Goal: Task Accomplishment & Management: Use online tool/utility

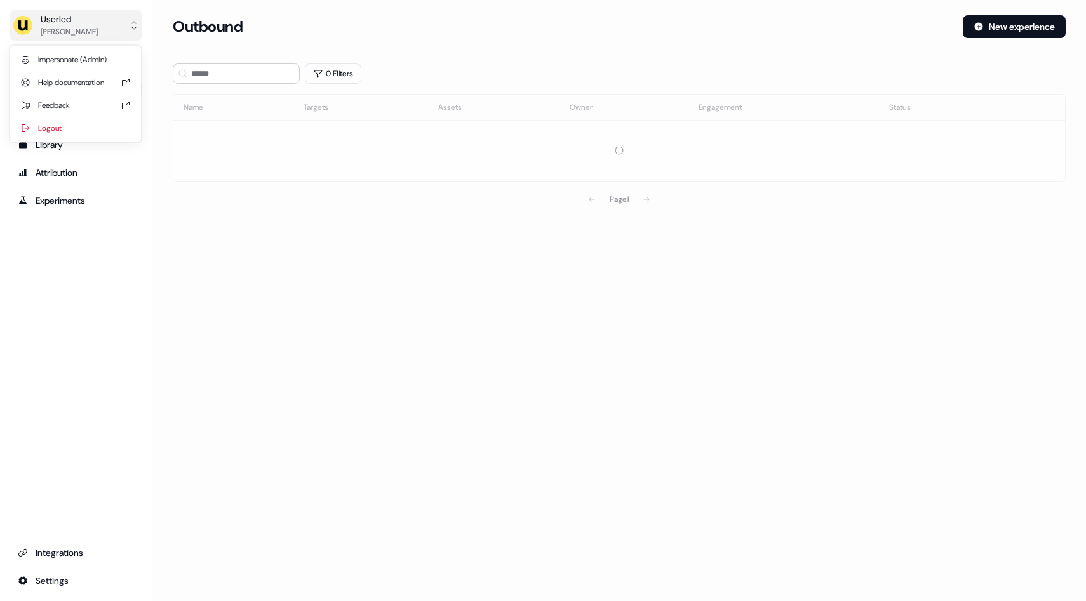
click at [134, 24] on icon "side nav menu" at bounding box center [134, 25] width 10 height 10
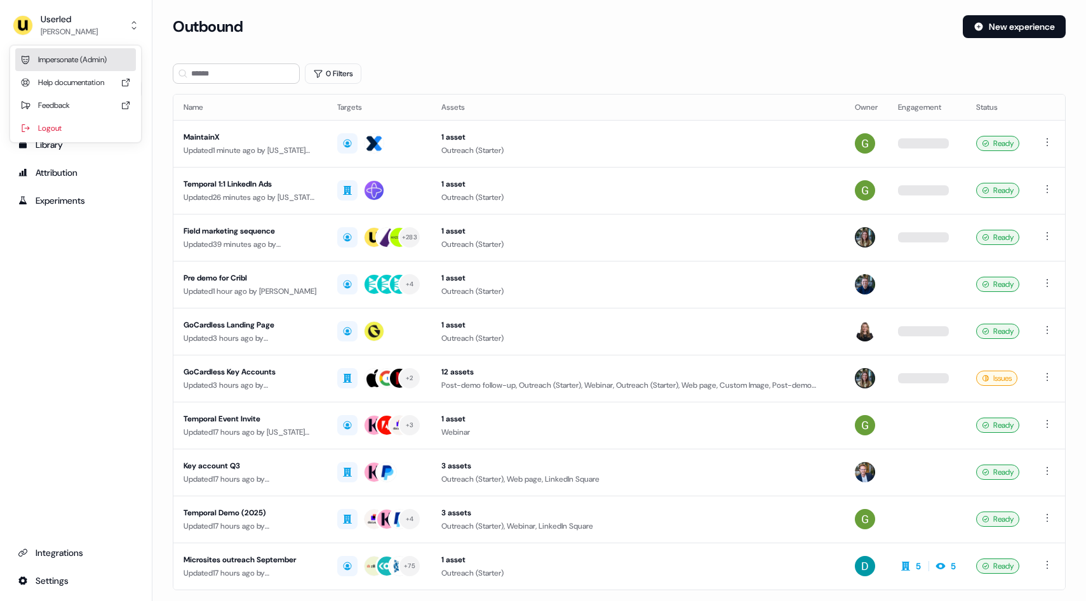
click at [102, 62] on div "Impersonate (Admin)" at bounding box center [75, 59] width 121 height 23
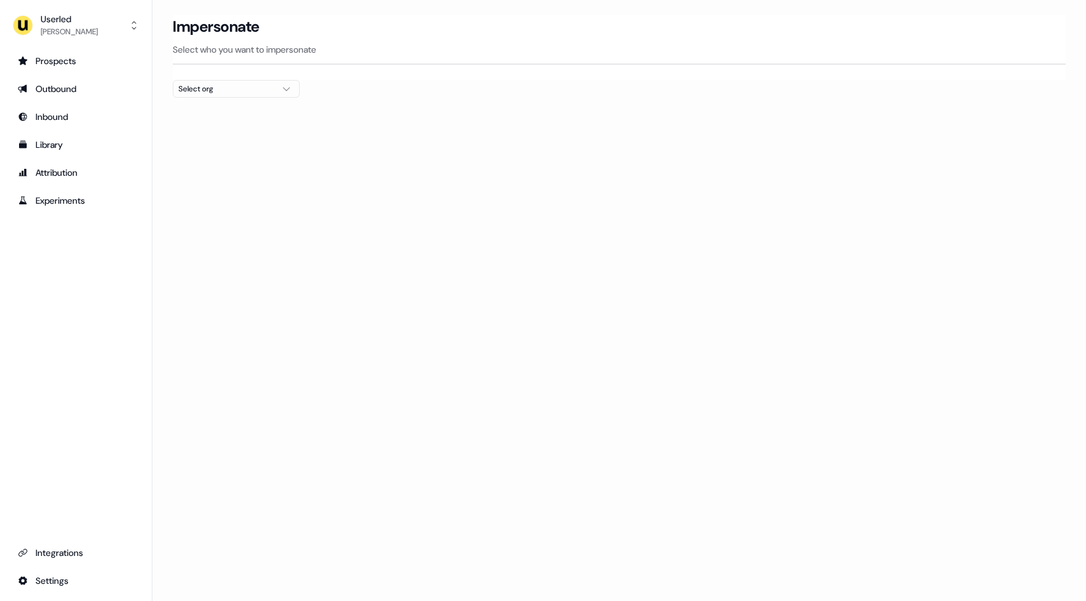
click at [273, 87] on div "Select org" at bounding box center [225, 89] width 95 height 13
type input "***"
click at [217, 130] on div "Go1 [GEOGRAPHIC_DATA]" at bounding box center [236, 134] width 126 height 20
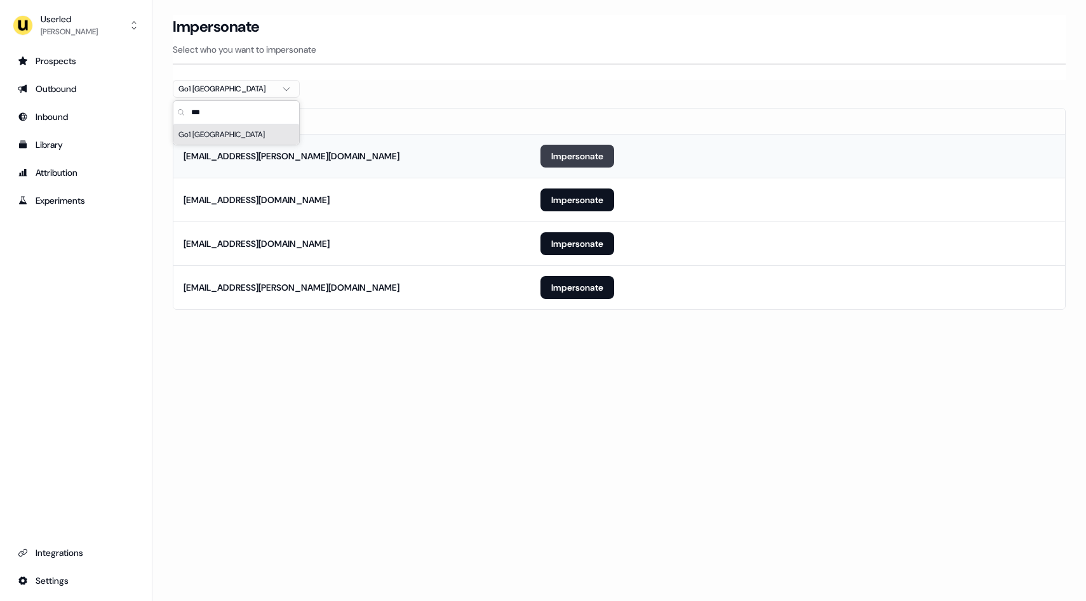
click at [584, 157] on button "Impersonate" at bounding box center [577, 156] width 74 height 23
